Goal: Task Accomplishment & Management: Use online tool/utility

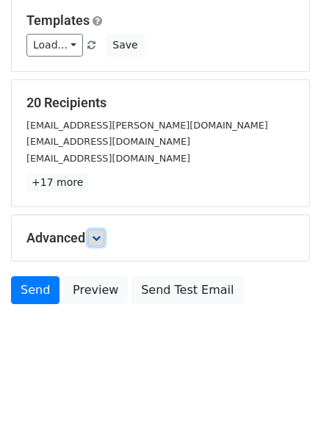
click at [100, 232] on link at bounding box center [96, 238] width 16 height 16
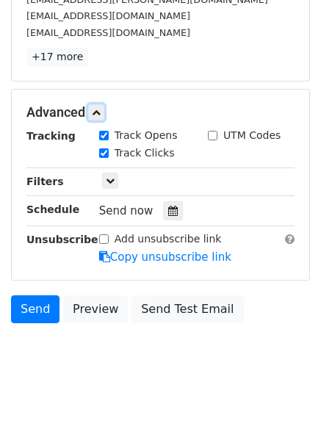
scroll to position [268, 0]
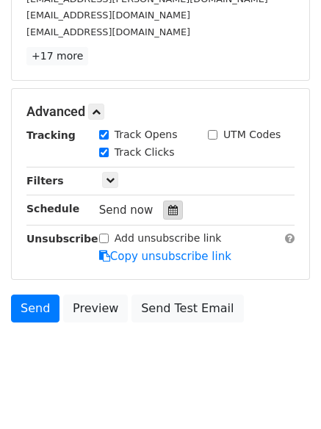
click at [171, 210] on div at bounding box center [173, 210] width 20 height 19
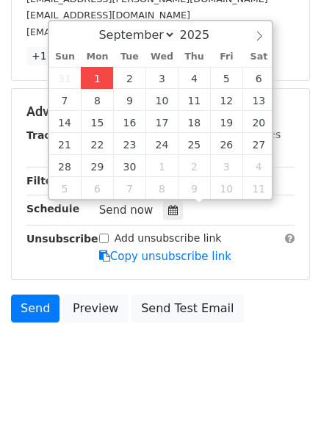
type input "2025-09-01 12:00"
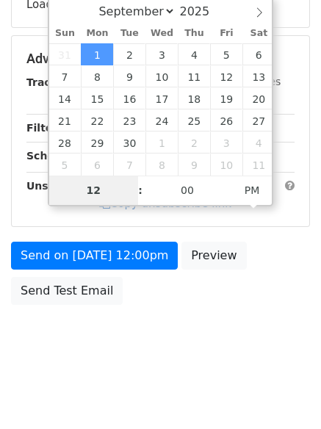
type input "4"
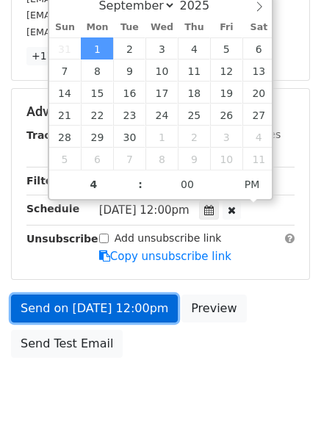
type input "2025-09-01 16:00"
click at [92, 296] on link "Send on Sep 1 at 12:00pm" at bounding box center [94, 309] width 167 height 28
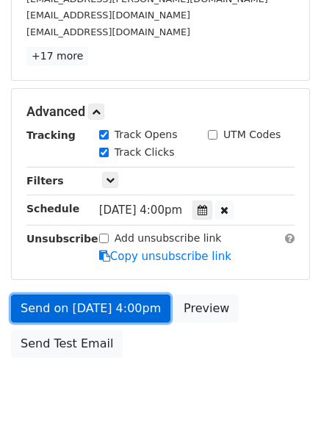
click at [92, 296] on link "Send on Sep 1 at 4:00pm" at bounding box center [91, 309] width 160 height 28
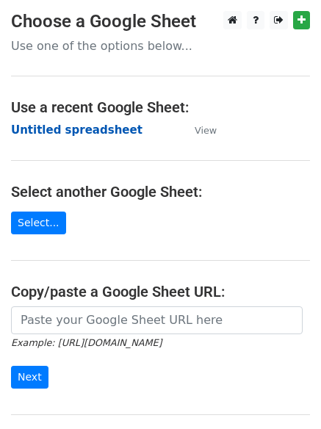
click at [45, 133] on strong "Untitled spreadsheet" at bounding box center [77, 130] width 132 height 13
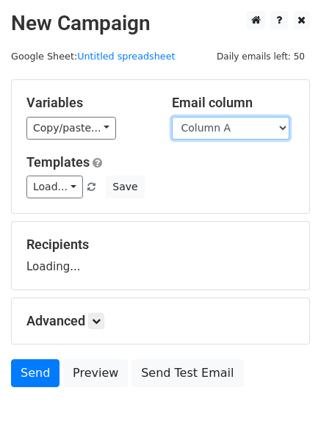
drag, startPoint x: 0, startPoint y: 0, endPoint x: 222, endPoint y: 120, distance: 252.3
click at [222, 120] on select "Column A Column B Column C Column D Column E" at bounding box center [231, 128] width 118 height 23
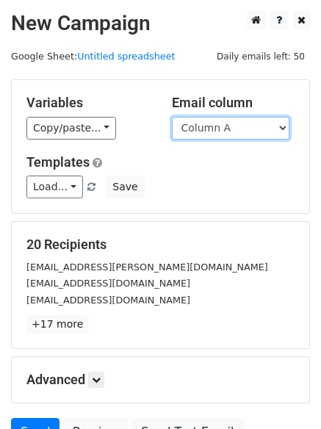
click at [231, 129] on select "Column A Column B Column C Column D Column E" at bounding box center [231, 128] width 118 height 23
select select "Column B"
click at [172, 117] on select "Column A Column B Column C Column D Column E" at bounding box center [231, 128] width 118 height 23
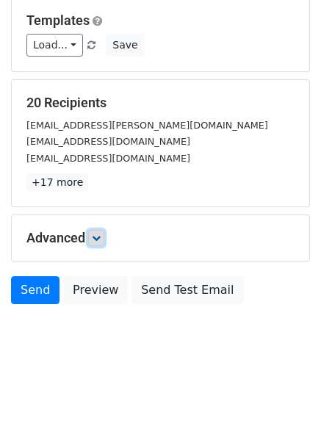
click at [104, 232] on link at bounding box center [96, 238] width 16 height 16
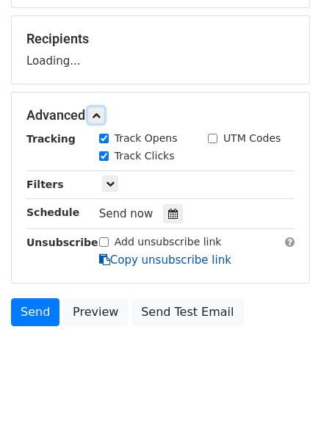
scroll to position [207, 0]
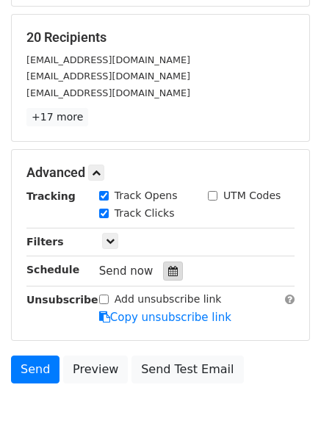
drag, startPoint x: 165, startPoint y: 275, endPoint x: 150, endPoint y: 265, distance: 18.6
click at [168, 276] on icon at bounding box center [173, 271] width 10 height 10
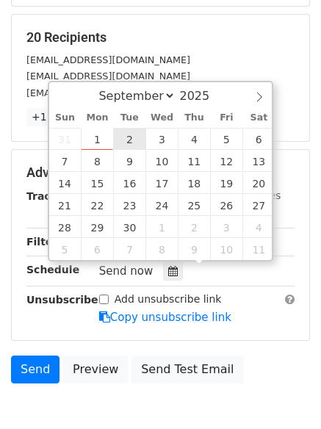
type input "2025-09-02 12:00"
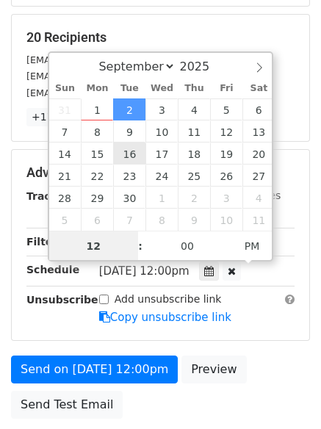
scroll to position [1, 0]
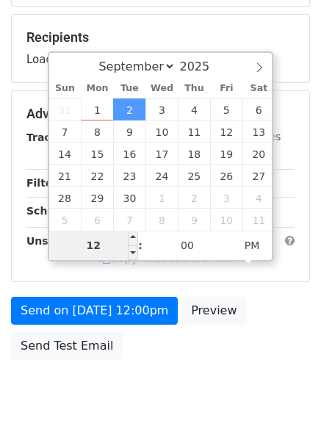
type input "5"
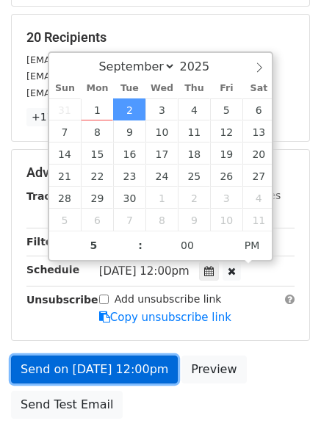
type input "2025-09-02 17:00"
click at [93, 358] on link "Send on Sep 2 at 12:00pm" at bounding box center [94, 370] width 167 height 28
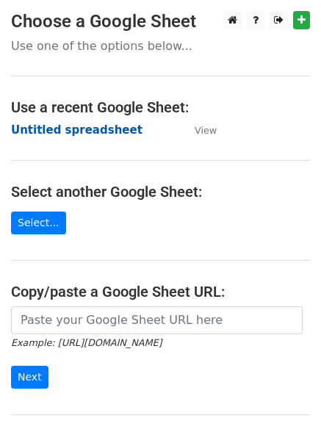
click at [58, 127] on strong "Untitled spreadsheet" at bounding box center [77, 130] width 132 height 13
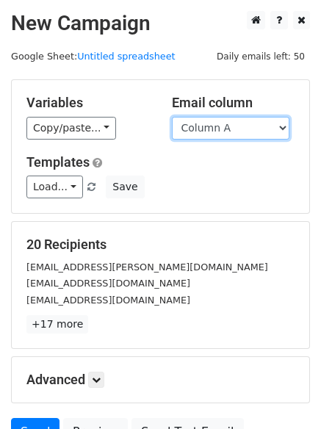
click at [249, 135] on select "Column A Column B Column C Column D Column E" at bounding box center [231, 128] width 118 height 23
select select "Column C"
click at [172, 117] on select "Column A Column B Column C Column D Column E" at bounding box center [231, 128] width 118 height 23
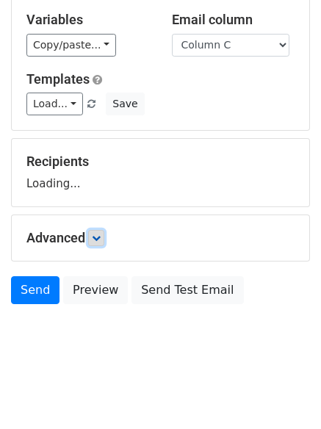
click at [96, 237] on icon at bounding box center [96, 238] width 9 height 9
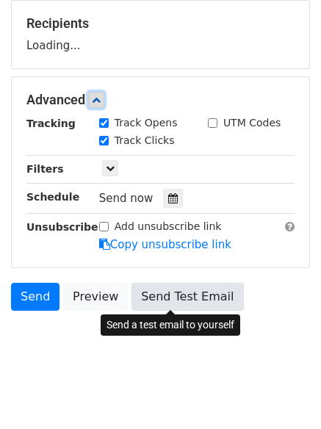
scroll to position [223, 0]
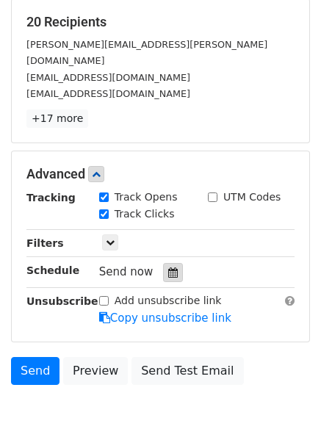
click at [168, 268] on icon at bounding box center [173, 273] width 10 height 10
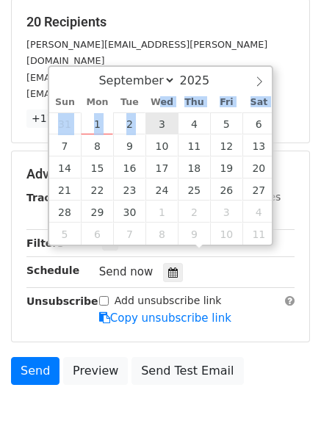
click at [157, 115] on div "Sun Mon Tue Wed Thu Fri Sat 31 1 2 3 4 5 6 7 8 9 10 11 12 13 14 15 16 17 18 19 …" at bounding box center [162, 168] width 226 height 153
type input "2025-09-03 12:00"
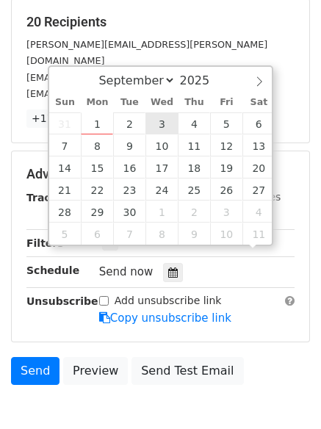
scroll to position [1, 0]
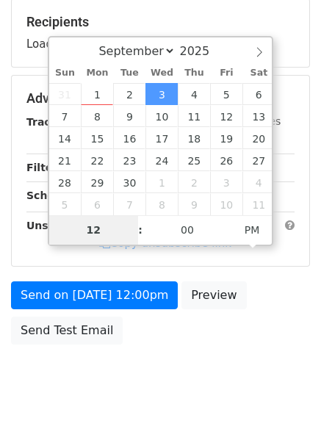
type input "6"
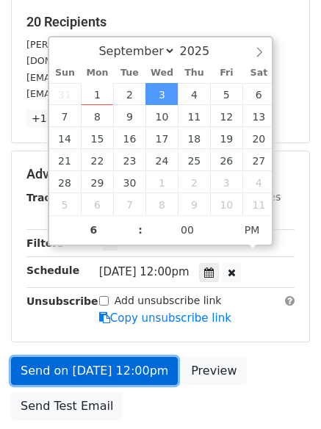
type input "2025-09-03 18:00"
click at [103, 357] on link "Send on Sep 3 at 12:00pm" at bounding box center [94, 371] width 167 height 28
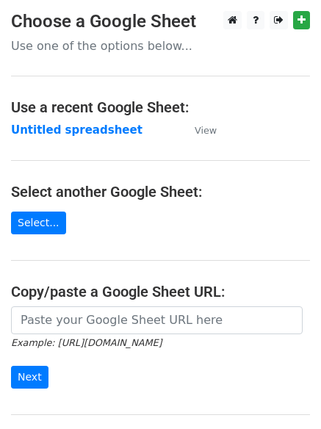
click at [59, 140] on main "Choose a Google Sheet Use one of the options below... Use a recent Google Sheet…" at bounding box center [160, 239] width 321 height 457
click at [58, 135] on strong "Untitled spreadsheet" at bounding box center [77, 130] width 132 height 13
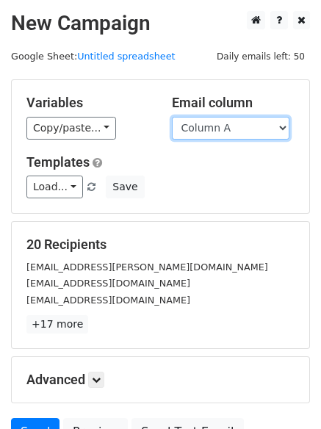
click at [212, 135] on select "Column A Column B Column C Column D Column E" at bounding box center [231, 128] width 118 height 23
select select "Column D"
click at [172, 117] on select "Column A Column B Column C Column D Column E" at bounding box center [231, 128] width 118 height 23
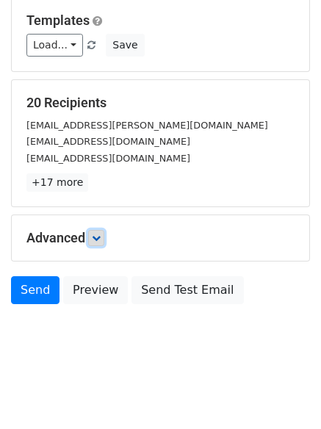
click at [100, 238] on icon at bounding box center [96, 238] width 9 height 9
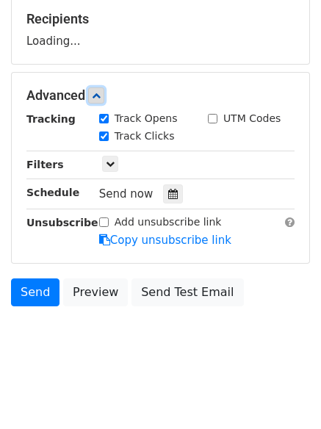
scroll to position [226, 0]
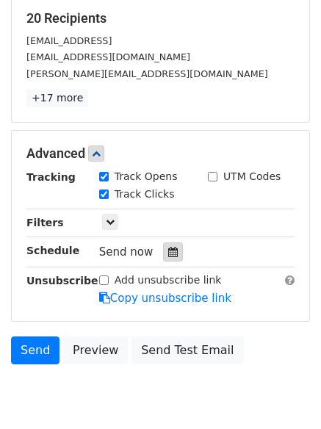
click at [168, 254] on icon at bounding box center [173, 252] width 10 height 10
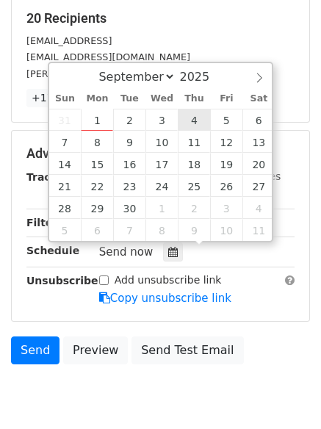
type input "2025-09-04 12:00"
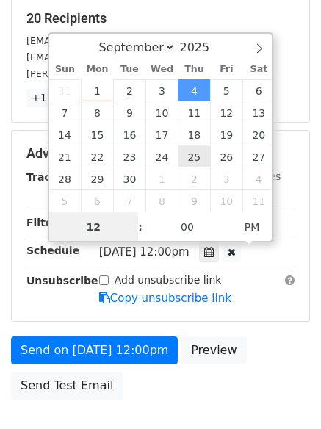
scroll to position [1, 0]
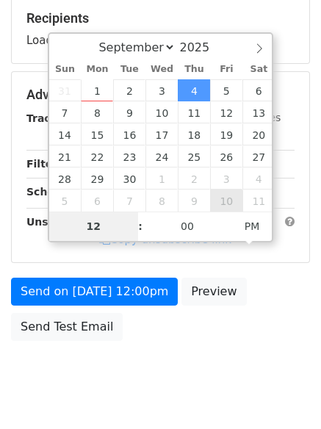
type input "7"
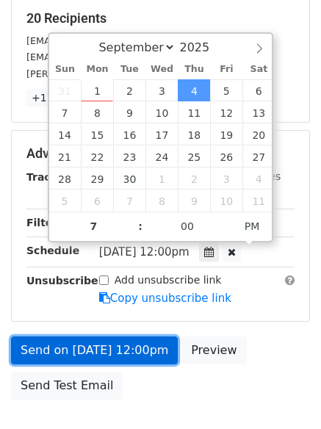
type input "2025-09-04 19:00"
click at [93, 348] on link "Send on Sep 4 at 12:00pm" at bounding box center [94, 351] width 167 height 28
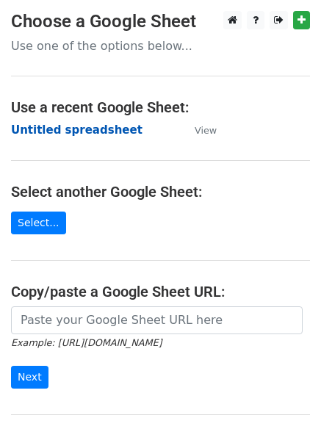
click at [18, 133] on strong "Untitled spreadsheet" at bounding box center [77, 130] width 132 height 13
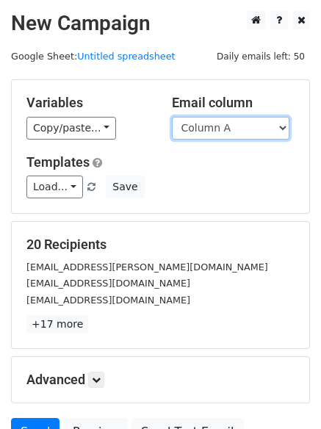
click at [212, 126] on select "Column A Column B Column C Column D Column E" at bounding box center [231, 128] width 118 height 23
select select "Column E"
click at [172, 117] on select "Column A Column B Column C Column D Column E" at bounding box center [231, 128] width 118 height 23
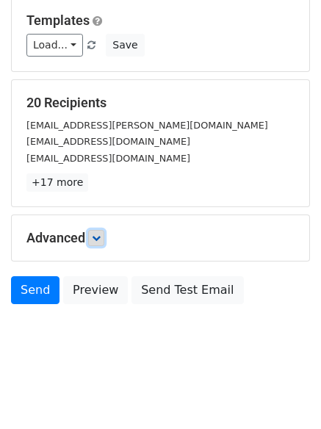
click at [100, 232] on link at bounding box center [96, 238] width 16 height 16
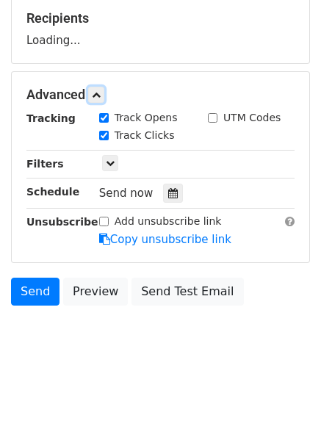
scroll to position [227, 0]
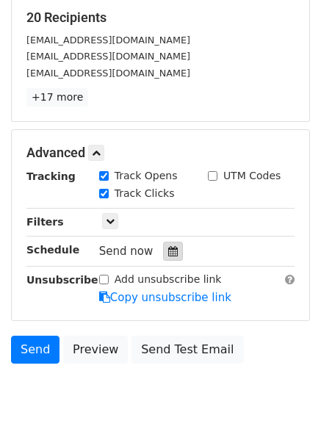
click at [168, 254] on icon at bounding box center [173, 251] width 10 height 10
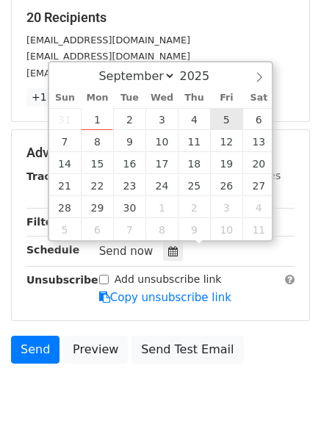
type input "[DATE] 12:00"
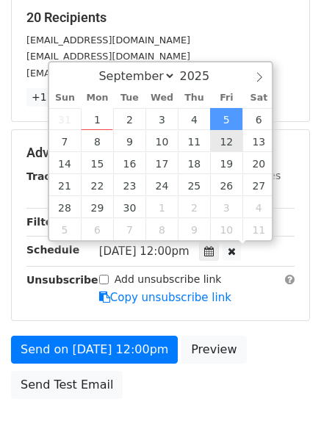
scroll to position [1, 0]
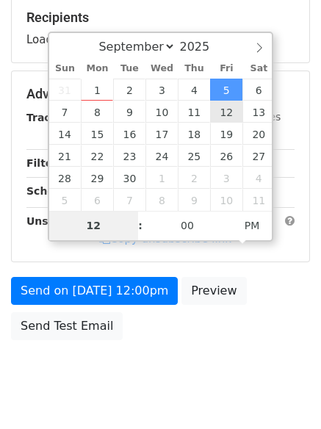
type input "8"
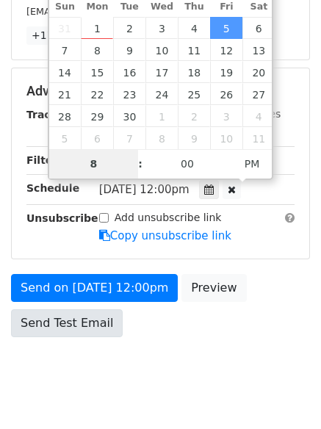
scroll to position [321, 0]
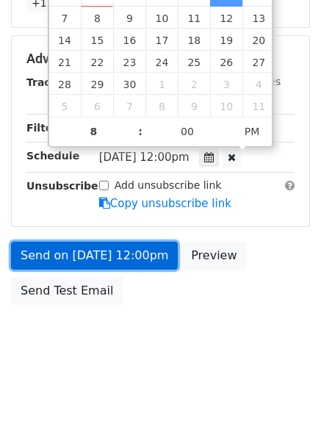
type input "[DATE] 20:00"
click at [103, 254] on link "Send on [DATE] 12:00pm" at bounding box center [94, 256] width 167 height 28
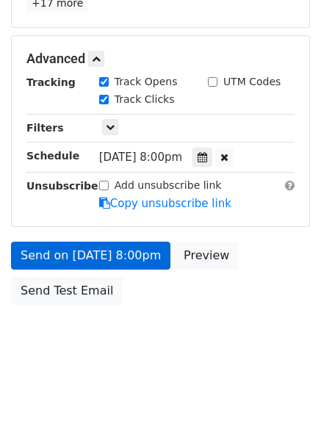
scroll to position [262, 0]
